Goal: Check status: Check status

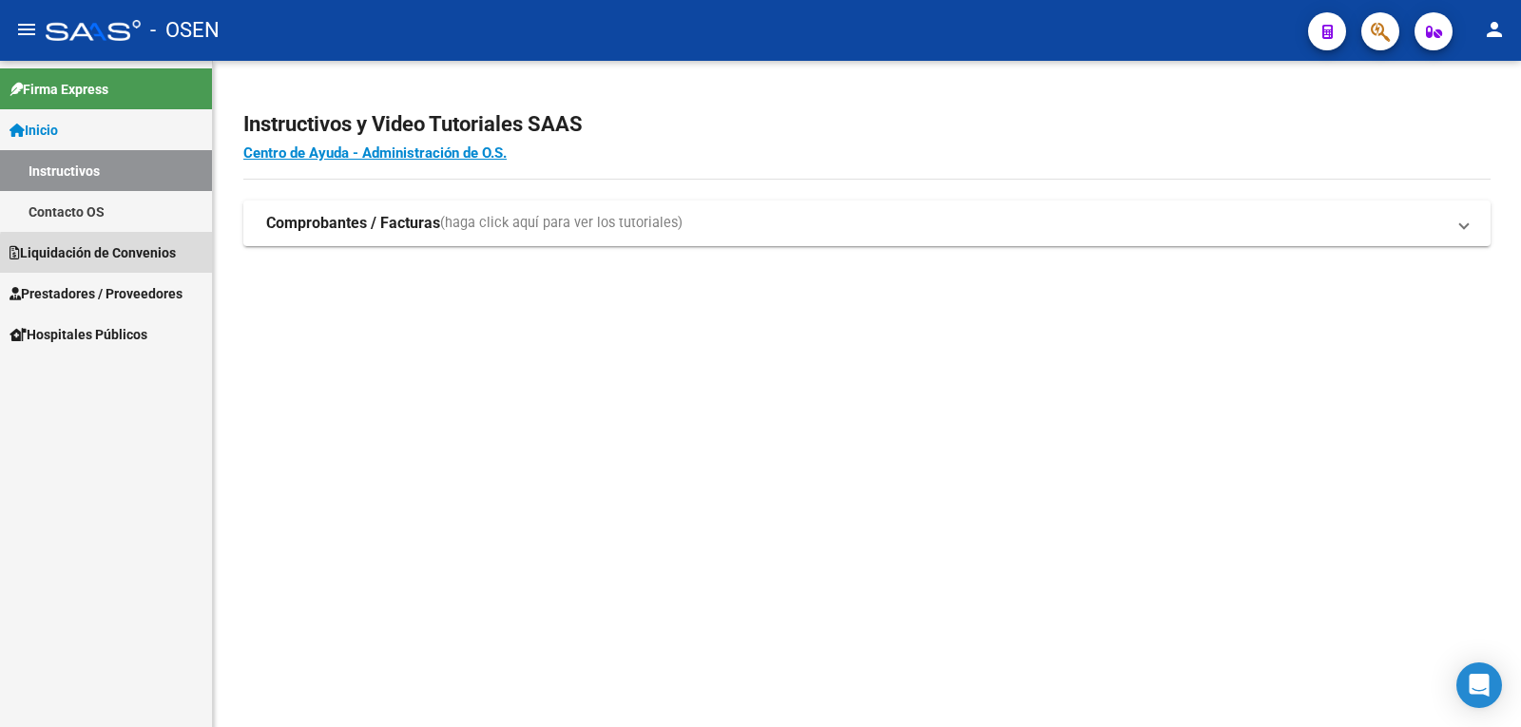
click at [149, 257] on span "Liquidación de Convenios" at bounding box center [93, 252] width 166 height 21
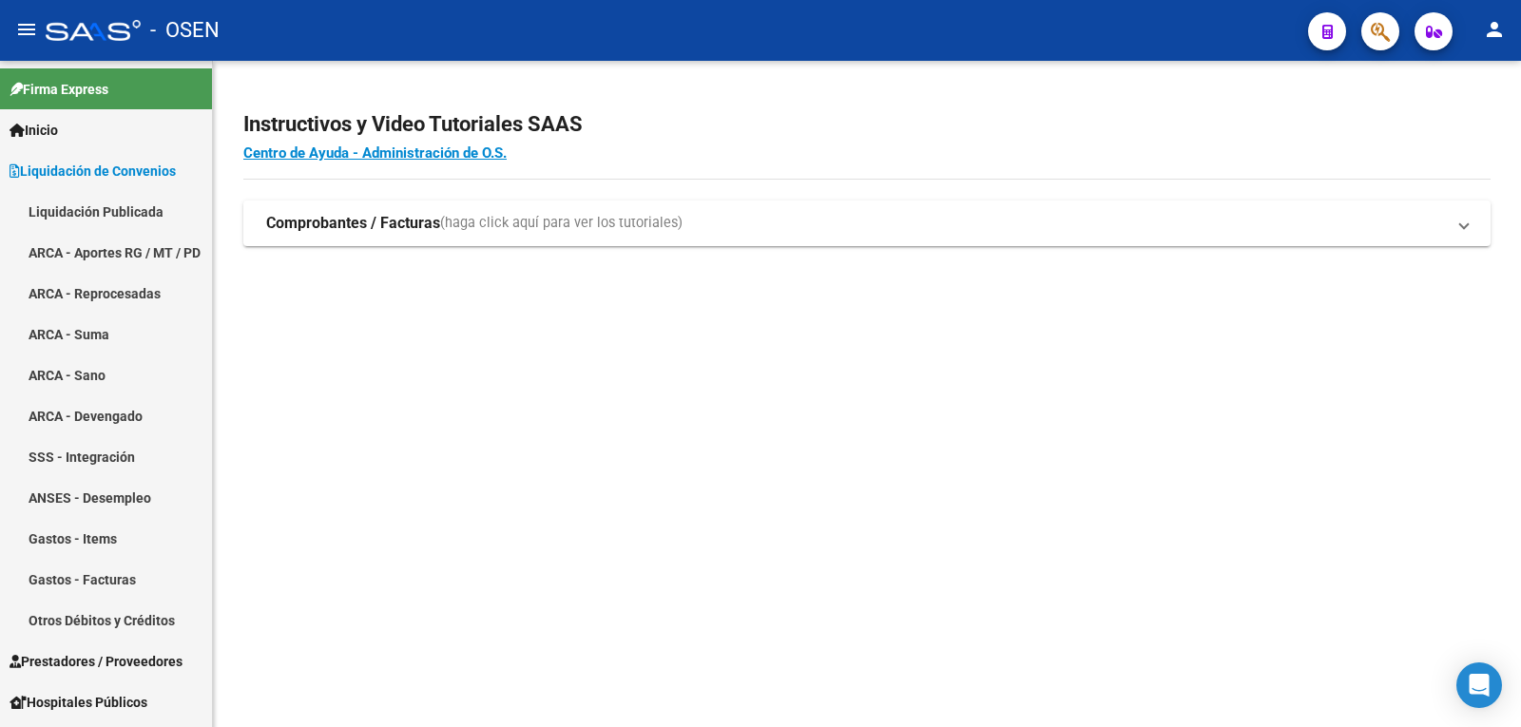
click at [112, 200] on link "Liquidación Publicada" at bounding box center [106, 211] width 212 height 41
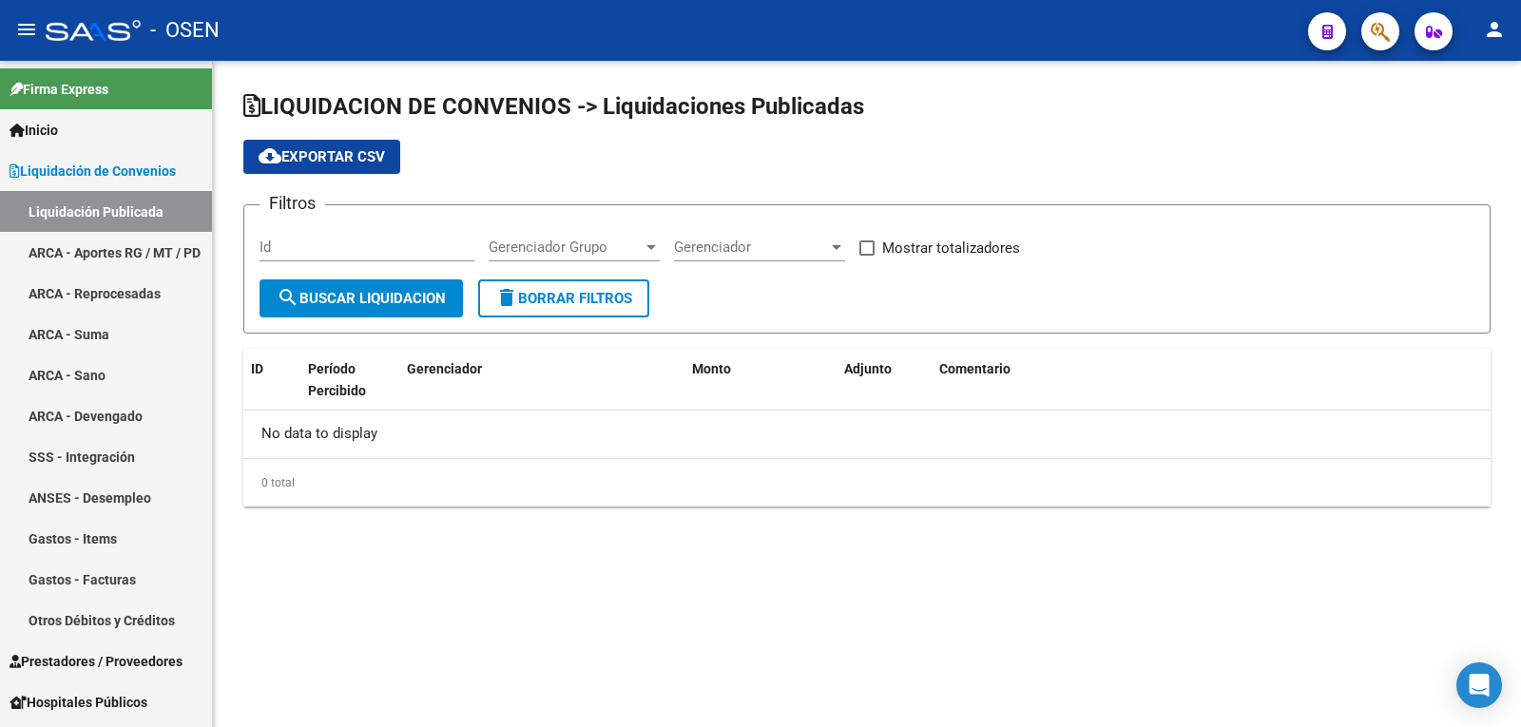
checkbox input "true"
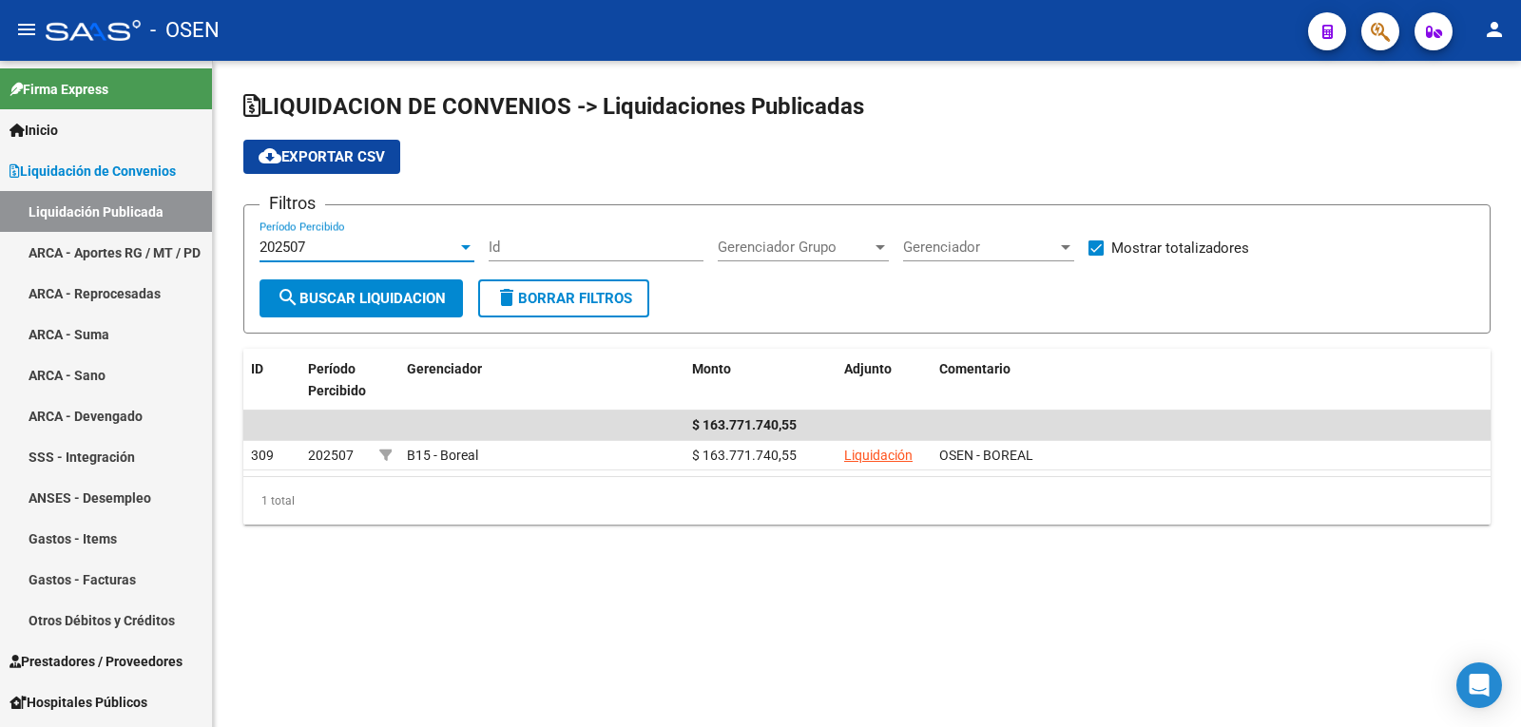
click at [375, 249] on div "202507" at bounding box center [358, 247] width 198 height 17
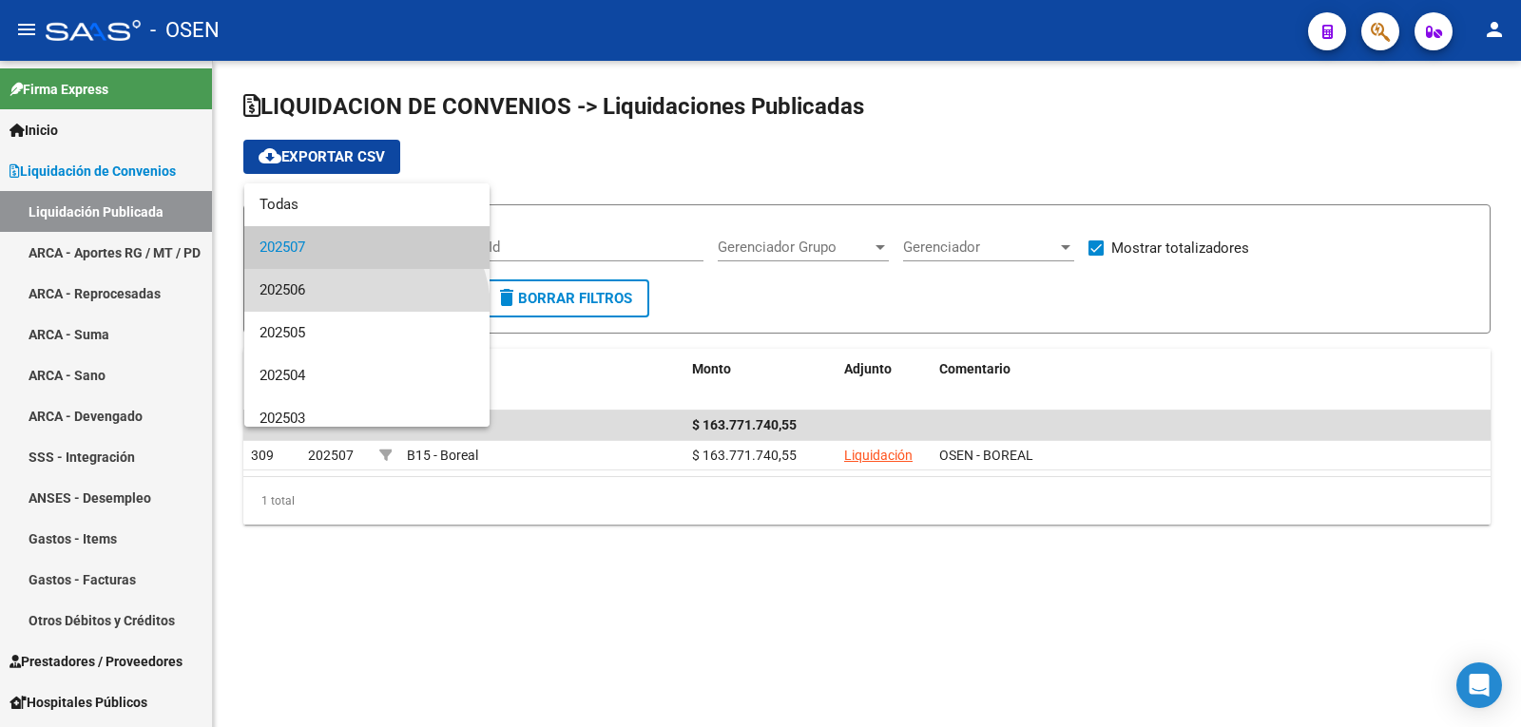
click at [364, 309] on span "202506" at bounding box center [366, 290] width 215 height 43
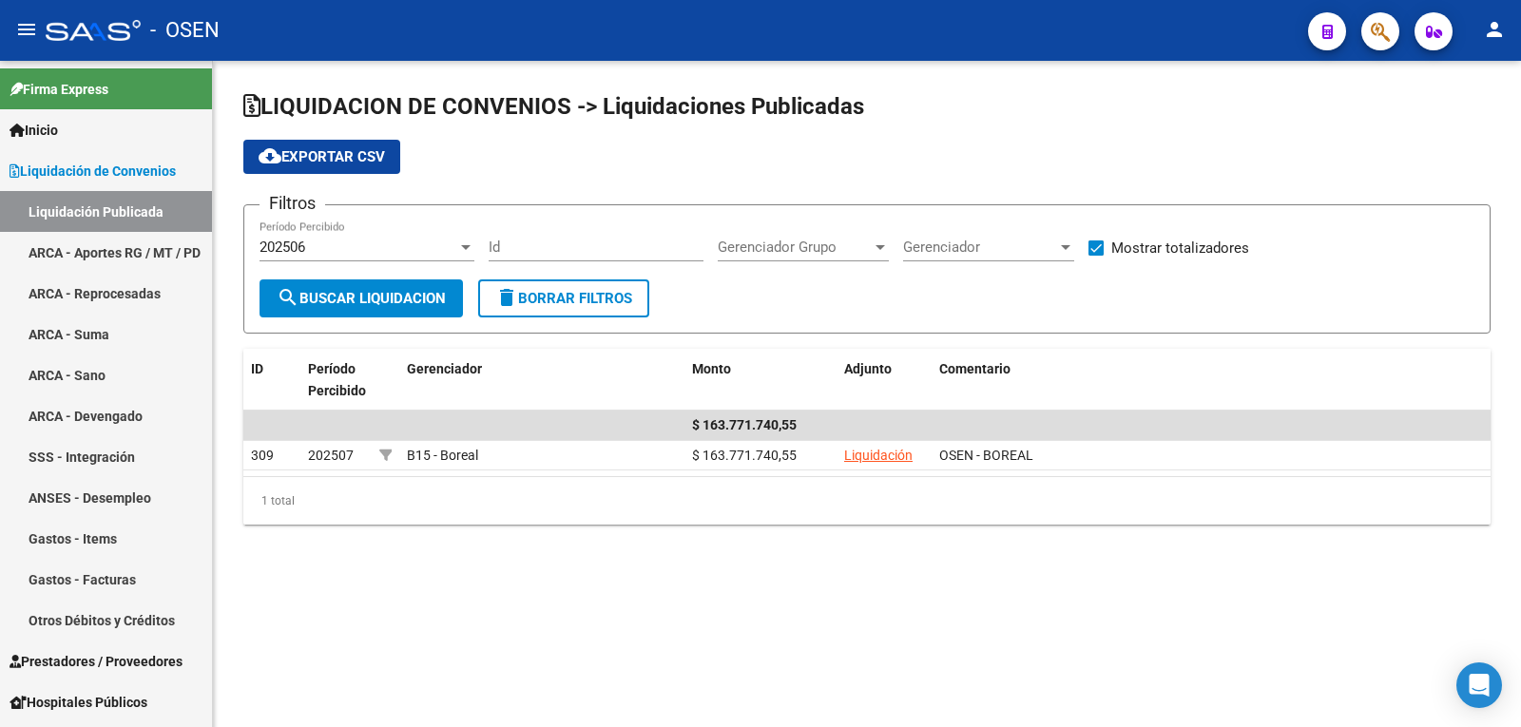
click at [362, 277] on div "202506 Período Percibido" at bounding box center [366, 249] width 215 height 59
click at [367, 292] on span "search Buscar Liquidacion" at bounding box center [361, 298] width 169 height 17
click at [373, 250] on div "202506" at bounding box center [358, 247] width 198 height 17
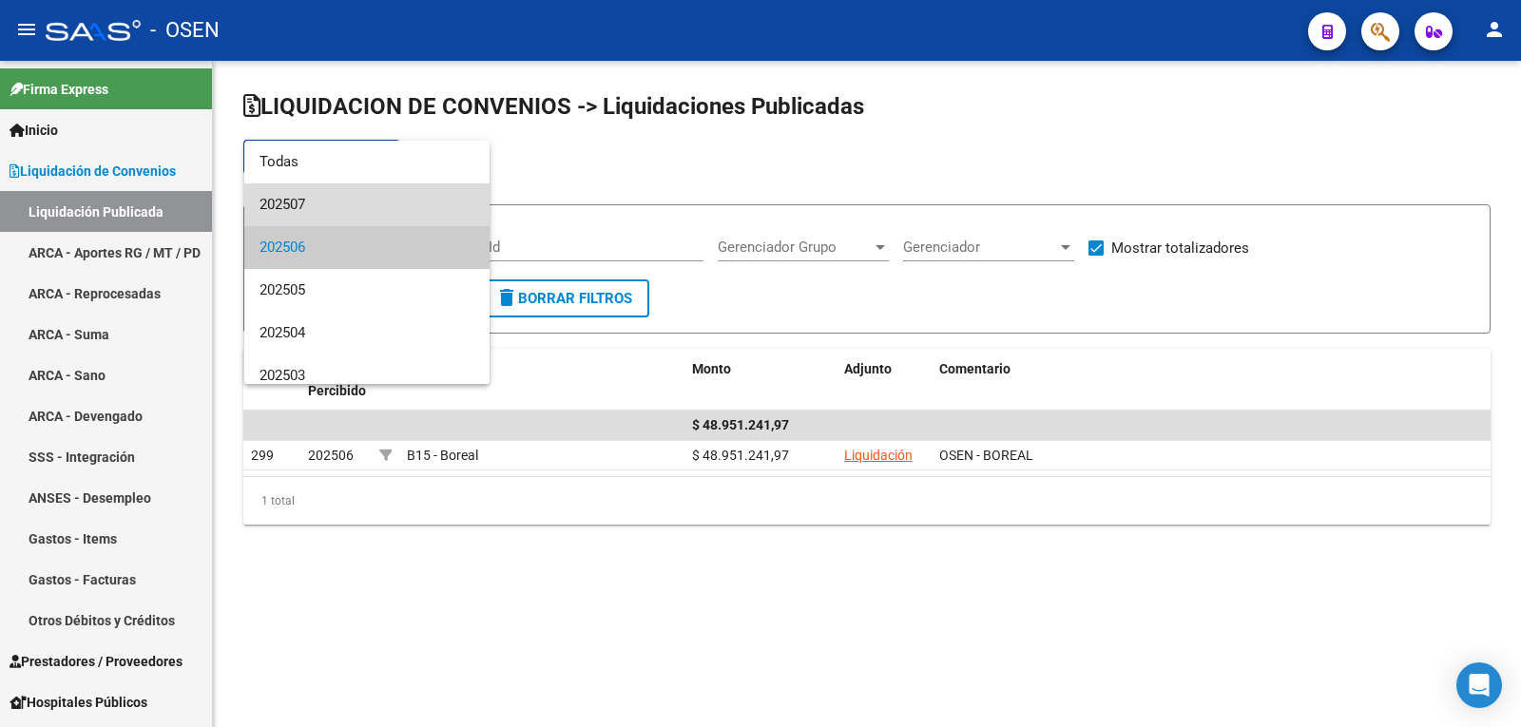
click at [367, 199] on span "202507" at bounding box center [366, 204] width 215 height 43
